Goal: Task Accomplishment & Management: Complete application form

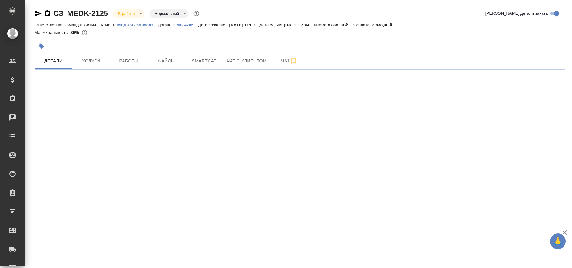
select select "RU"
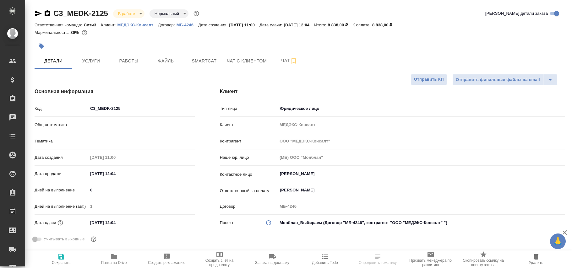
type textarea "x"
type input "Газизов Ринат"
type input "Шаблонные документы"
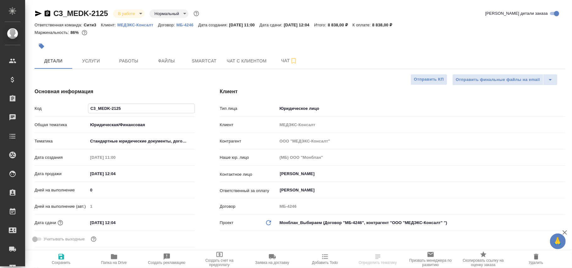
click at [140, 109] on input "C3_MEDK-2125" at bounding box center [141, 108] width 106 height 9
type input "C3_MEDK-212"
type textarea "x"
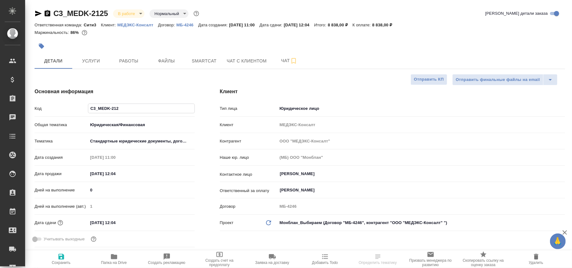
type input "C3_MEDK-2127"
type textarea "x"
type input "C3_MEDK-2127"
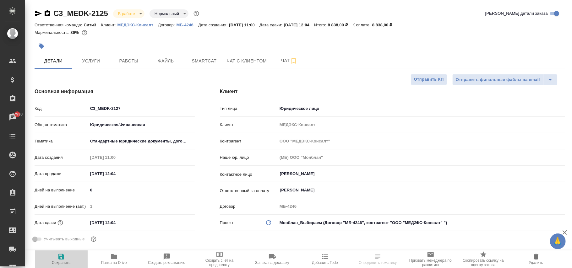
drag, startPoint x: 62, startPoint y: 261, endPoint x: 145, endPoint y: 247, distance: 84.0
click at [62, 261] on span "Сохранить" at bounding box center [61, 263] width 19 height 4
type textarea "x"
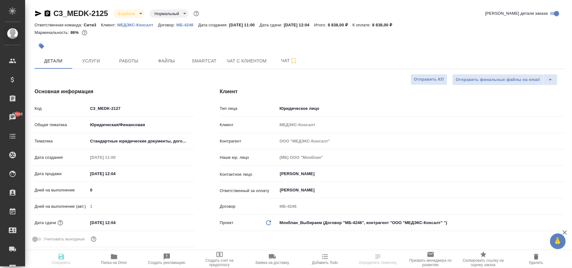
type textarea "x"
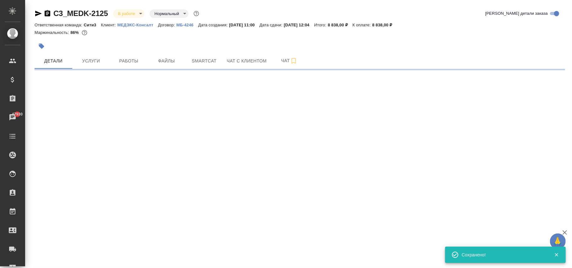
select select "RU"
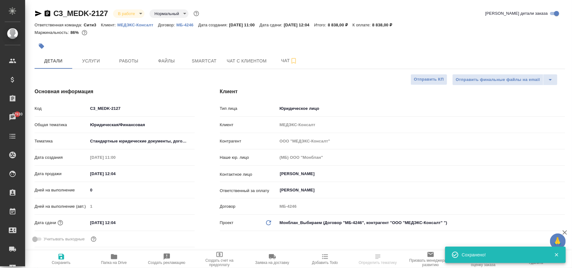
type textarea "x"
click at [111, 261] on span "Папка на Drive" at bounding box center [114, 263] width 26 height 4
select select "RU"
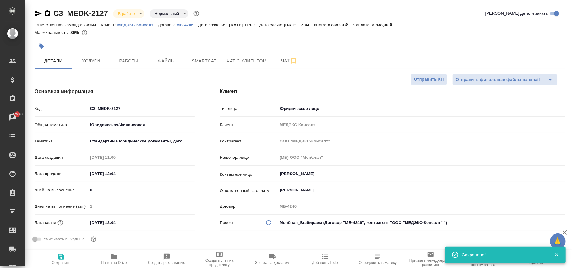
type textarea "x"
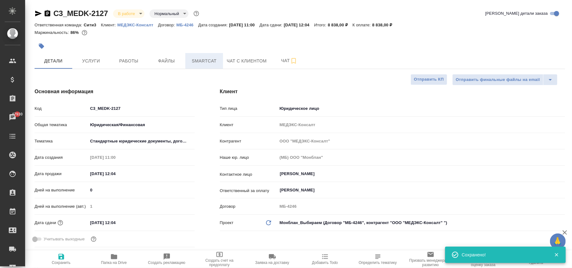
type textarea "x"
drag, startPoint x: 131, startPoint y: 109, endPoint x: 75, endPoint y: 106, distance: 56.1
click at [75, 106] on div "Код C3_MEDK-2127" at bounding box center [115, 108] width 160 height 11
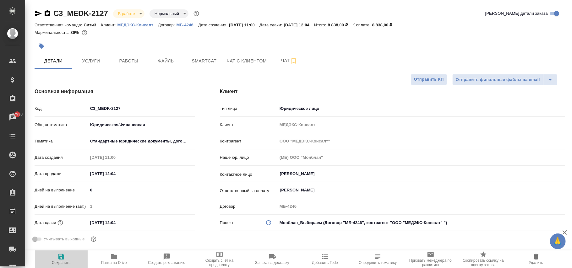
click at [58, 259] on icon "button" at bounding box center [62, 257] width 8 height 8
type textarea "x"
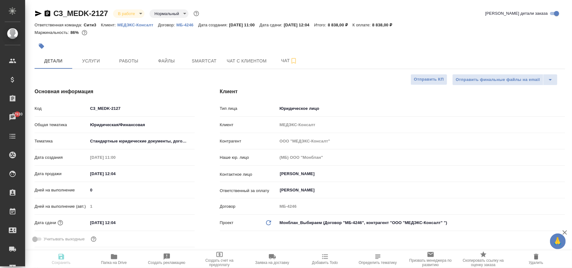
type textarea "x"
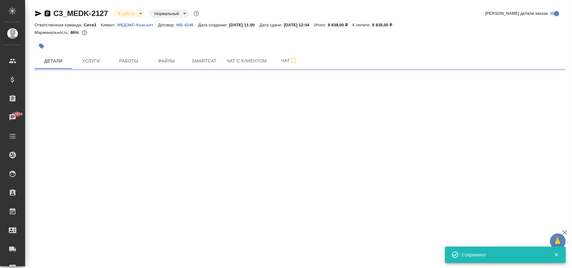
select select "RU"
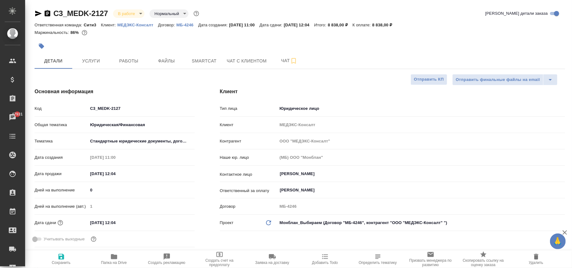
type textarea "x"
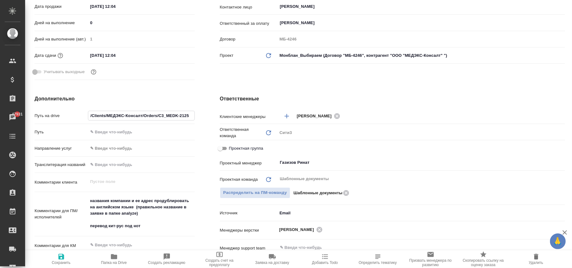
click at [190, 114] on input "/Clients/МЕДЭКС-Консалт/Orders/C3_MEDK-2125" at bounding box center [141, 115] width 106 height 9
type input "/Clients/МЕДЭКС-Консалт/Orders/C3_MEDK-212"
type textarea "x"
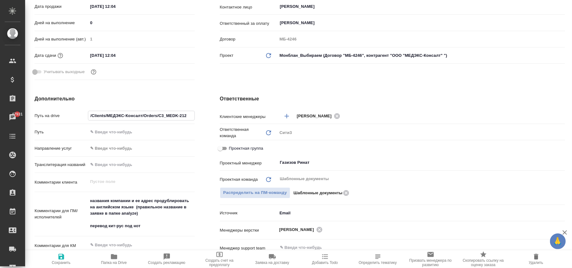
type input "/Clients/МЕДЭКС-Консалт/Orders/C3_MEDK-2127"
type textarea "x"
type input "/Clients/МЕДЭКС-Консалт/Orders/C3_MEDK-2127"
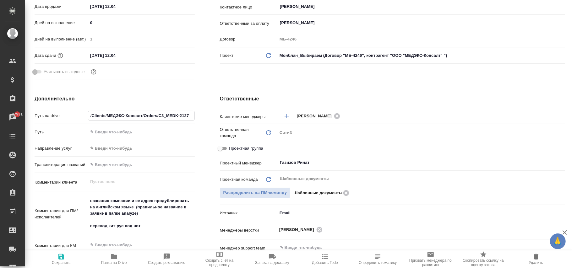
click at [63, 256] on icon "button" at bounding box center [61, 257] width 6 height 6
type textarea "x"
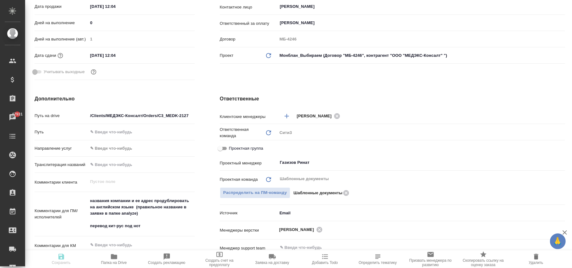
type textarea "x"
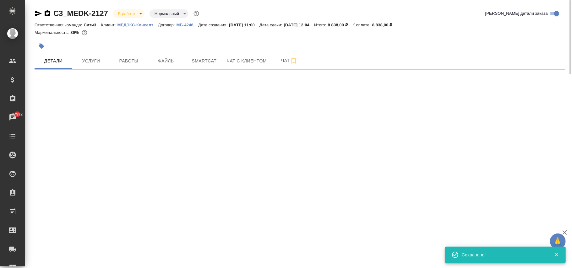
click at [141, 25] on p "МЕДЭКС-Консалт" at bounding box center [138, 25] width 41 height 5
select select "RU"
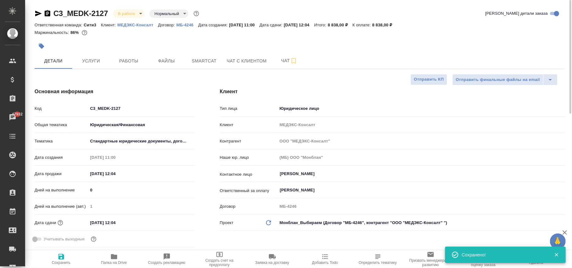
type textarea "x"
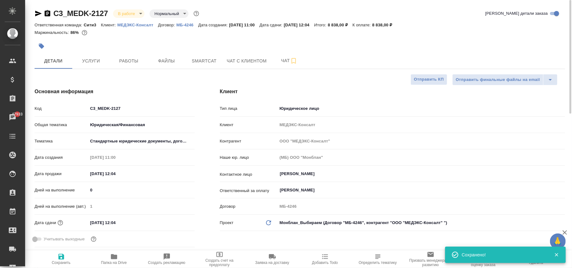
type textarea "x"
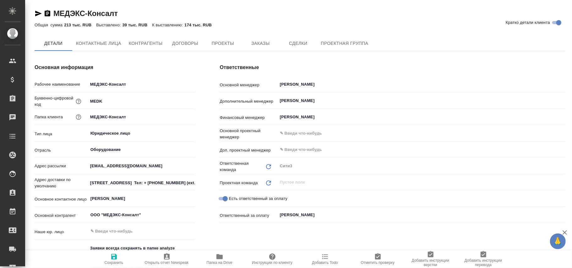
type textarea "x"
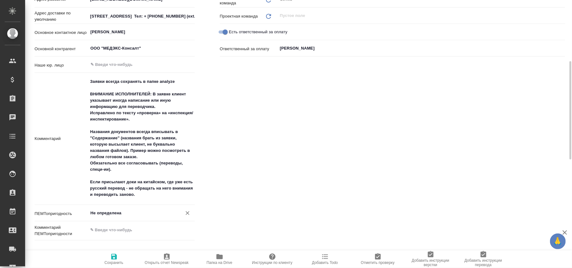
type textarea "x"
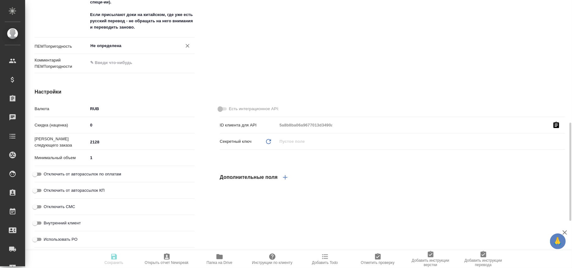
type textarea "x"
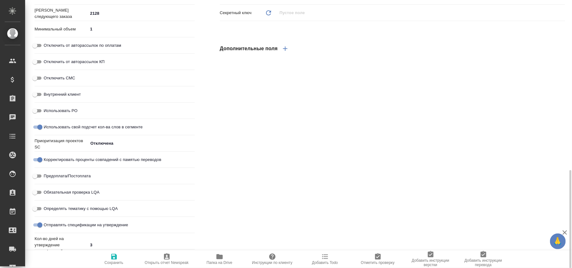
scroll to position [380, 0]
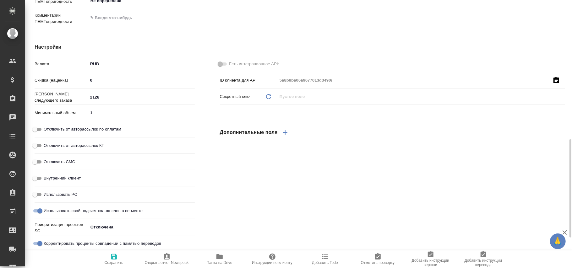
type textarea "x"
click at [115, 256] on icon "button" at bounding box center [114, 257] width 8 height 8
type textarea "x"
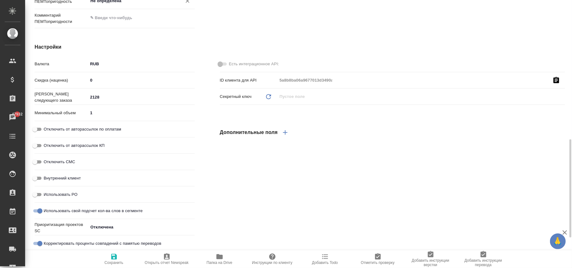
type textarea "x"
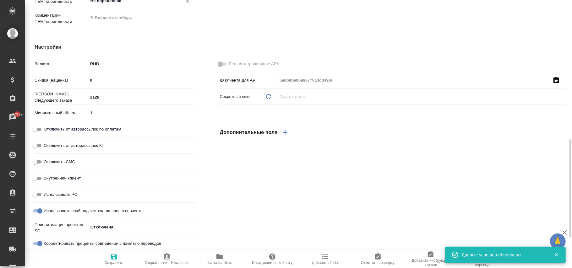
type textarea "x"
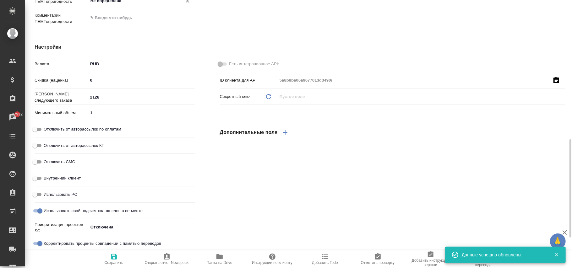
type textarea "x"
